Goal: Information Seeking & Learning: Learn about a topic

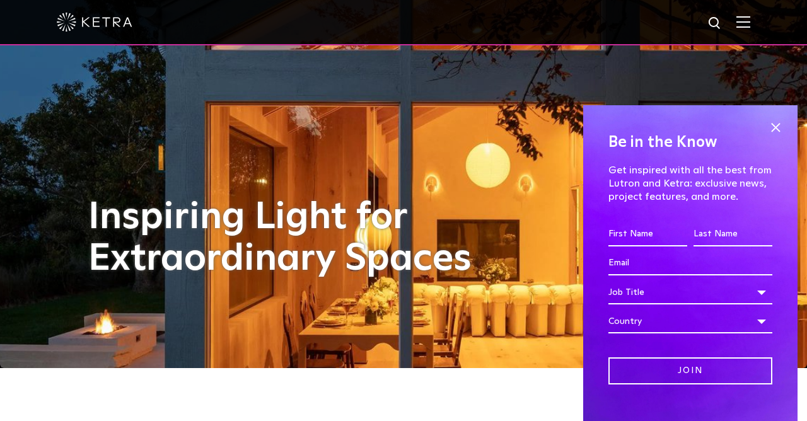
scroll to position [37, 0]
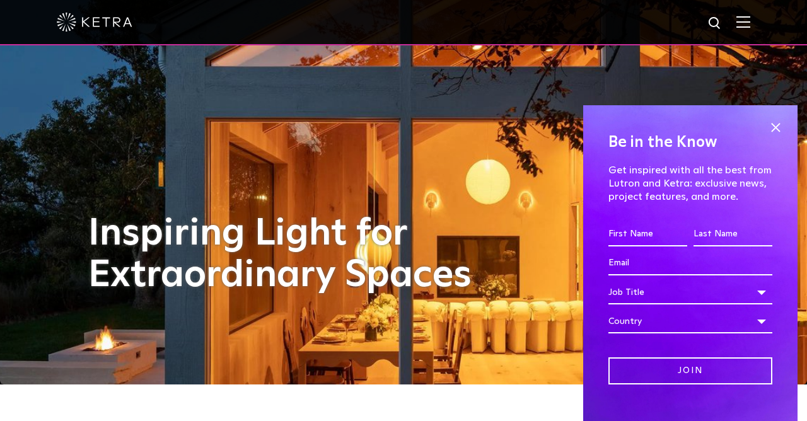
click at [773, 137] on span at bounding box center [775, 127] width 19 height 19
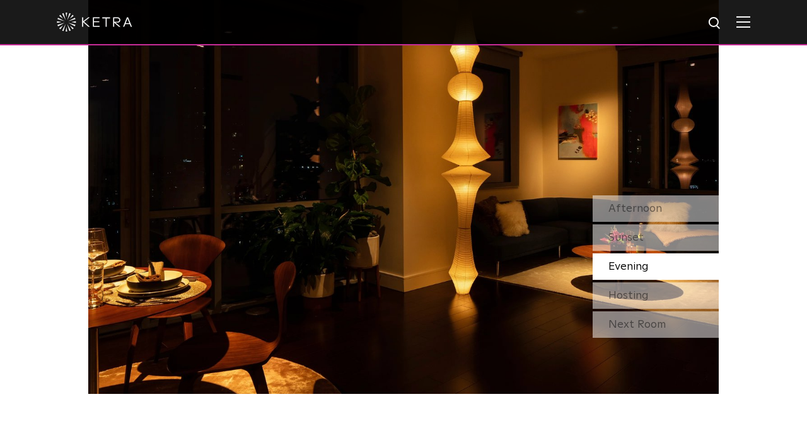
scroll to position [1077, 0]
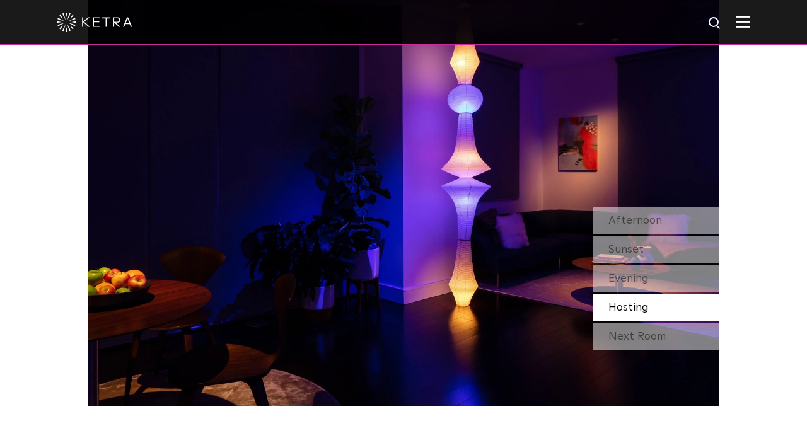
click at [679, 234] on div "Afternoon" at bounding box center [656, 221] width 126 height 26
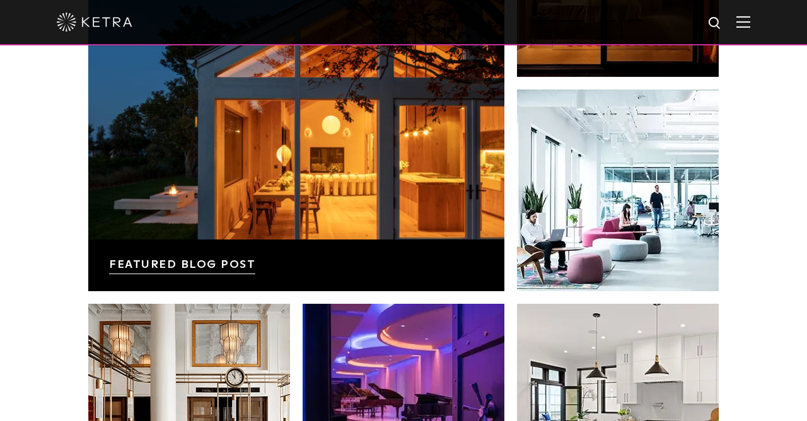
scroll to position [2099, 0]
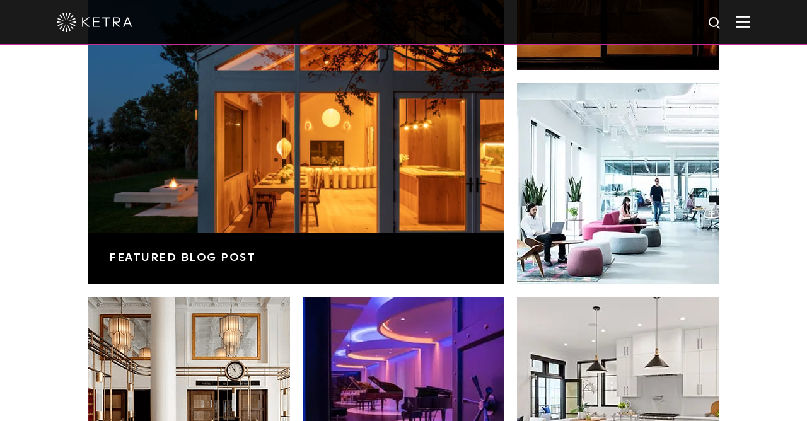
click at [749, 20] on img at bounding box center [744, 22] width 14 height 12
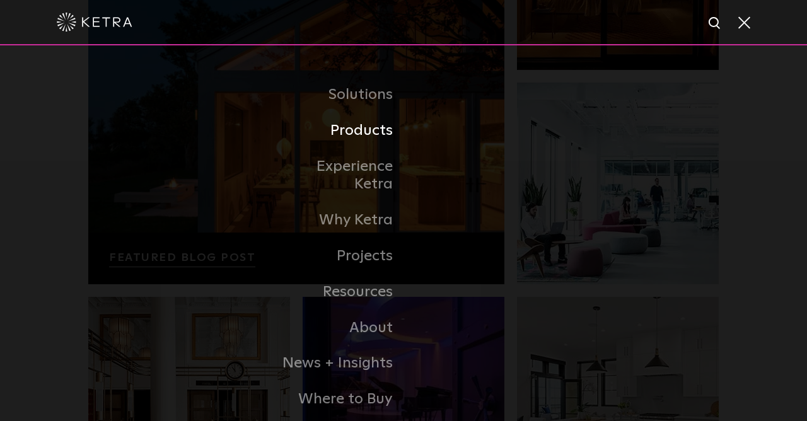
click at [380, 149] on link "Products" at bounding box center [338, 131] width 129 height 36
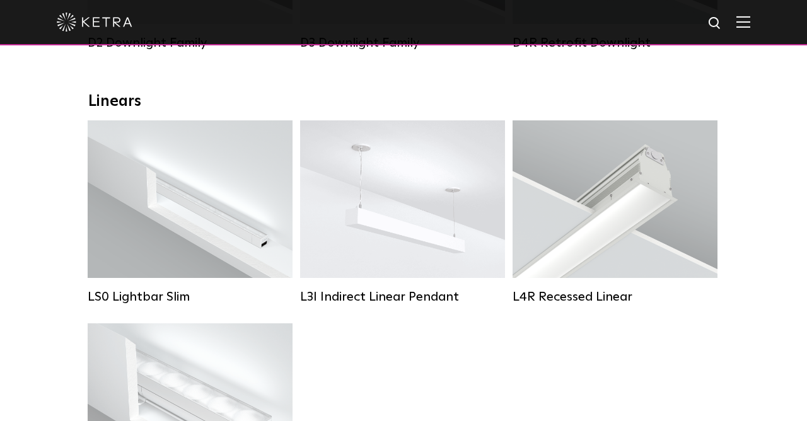
scroll to position [411, 0]
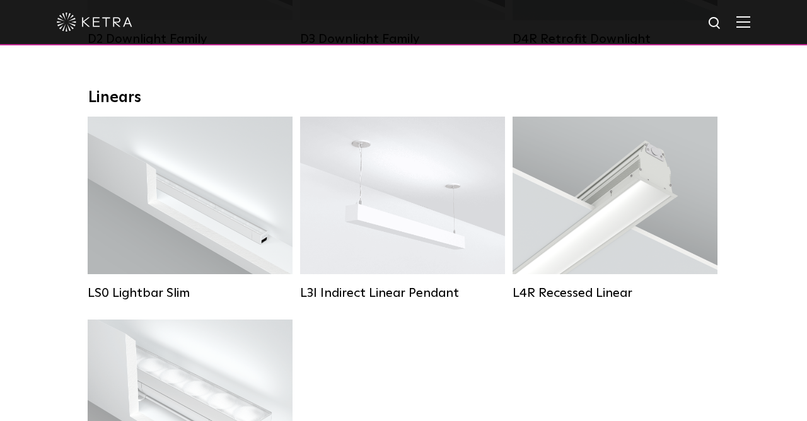
click at [643, 180] on div "Lumen Output: 400 / 600 / 800 / 1000 Colors: White / Black Control: Lutron Clea…" at bounding box center [615, 196] width 162 height 48
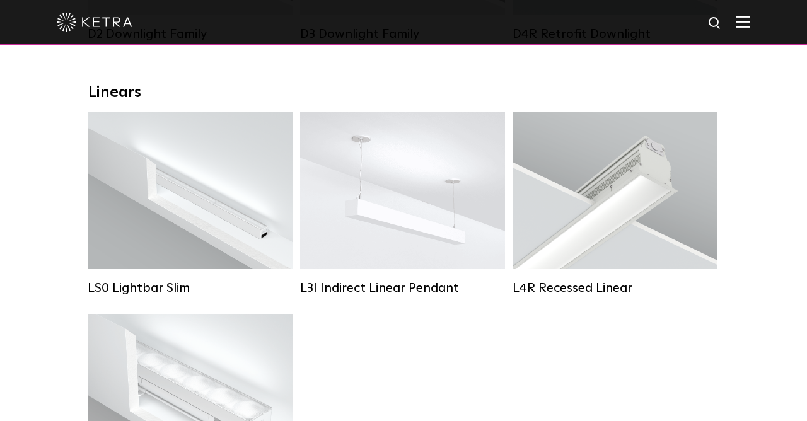
scroll to position [476, 0]
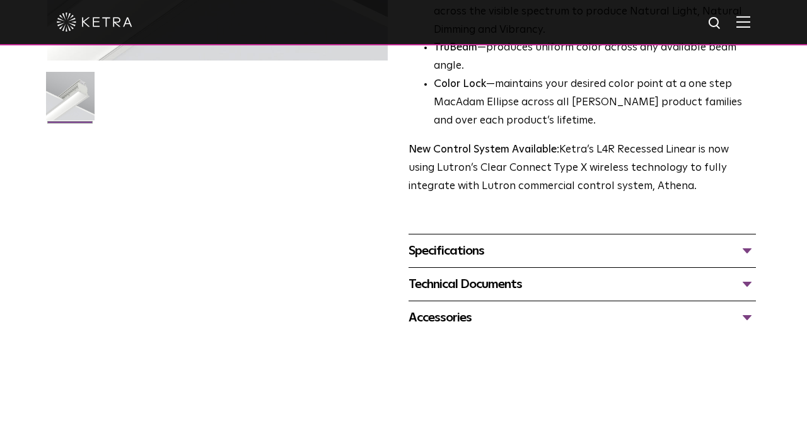
scroll to position [384, 0]
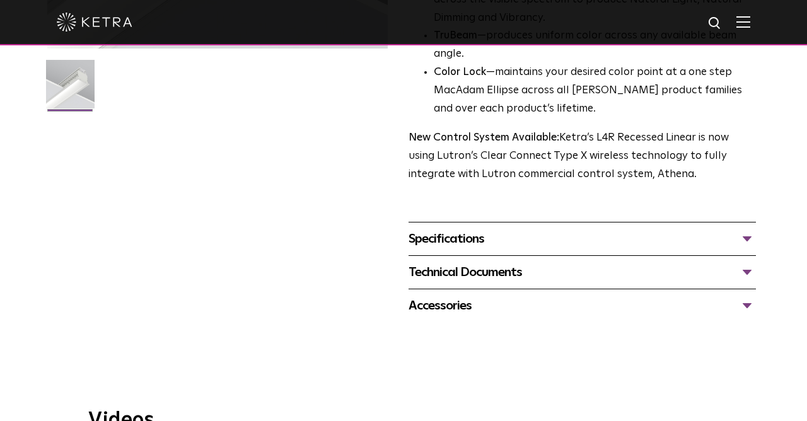
click at [731, 229] on div "Specifications" at bounding box center [583, 239] width 348 height 20
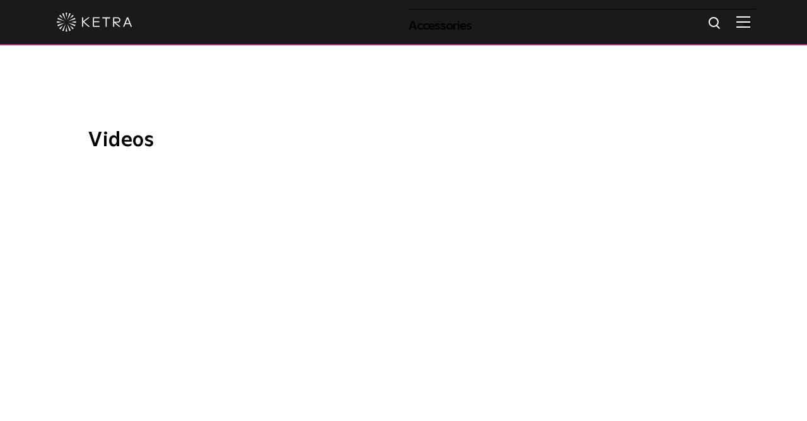
scroll to position [785, 0]
click at [424, 262] on span "WELL Certified: Delos HQ" at bounding box center [403, 311] width 424 height 287
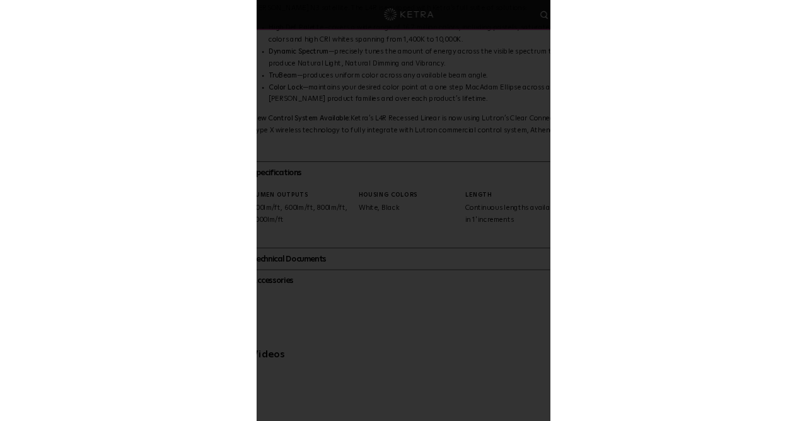
scroll to position [38, 0]
